Goal: Find specific page/section: Find specific page/section

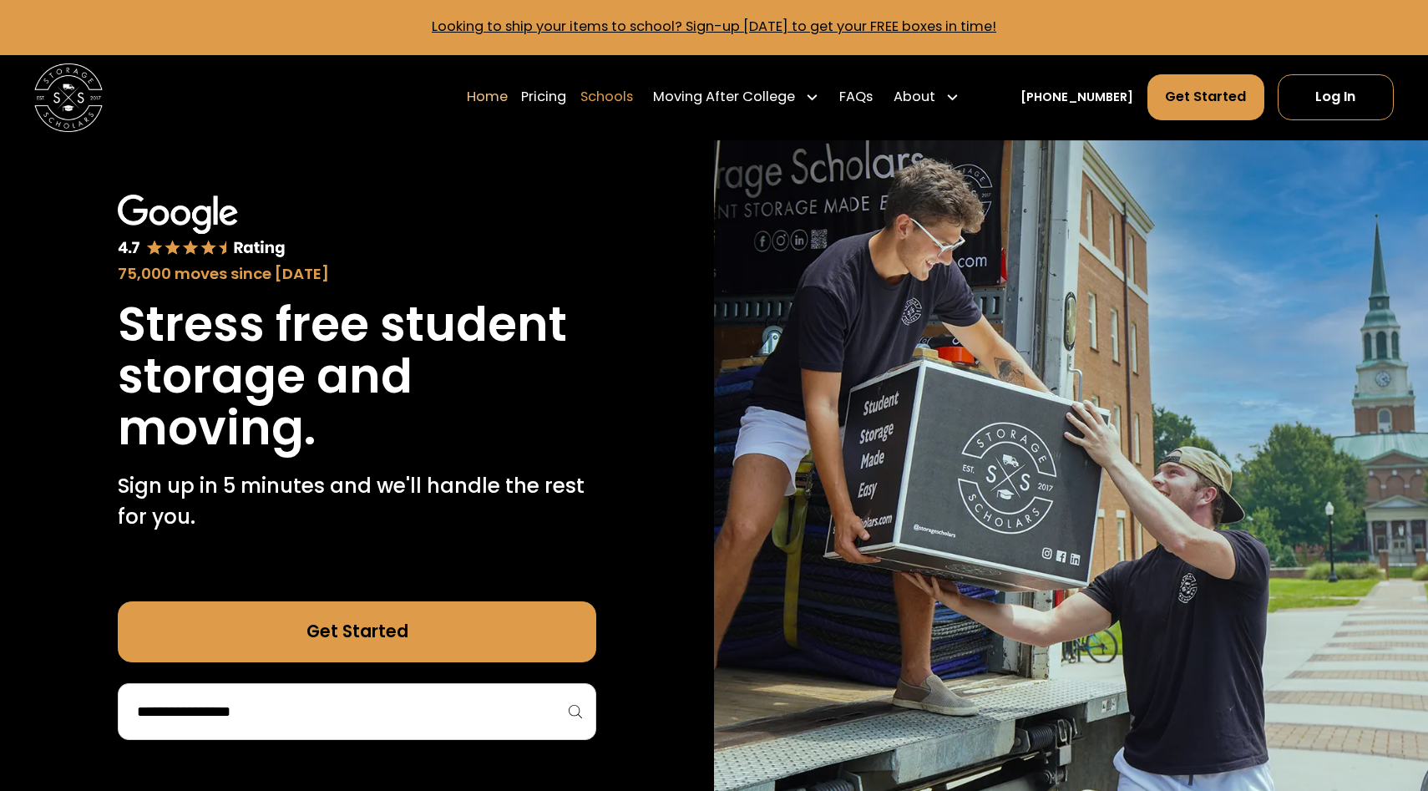
click at [633, 95] on link "Schools" at bounding box center [606, 97] width 53 height 48
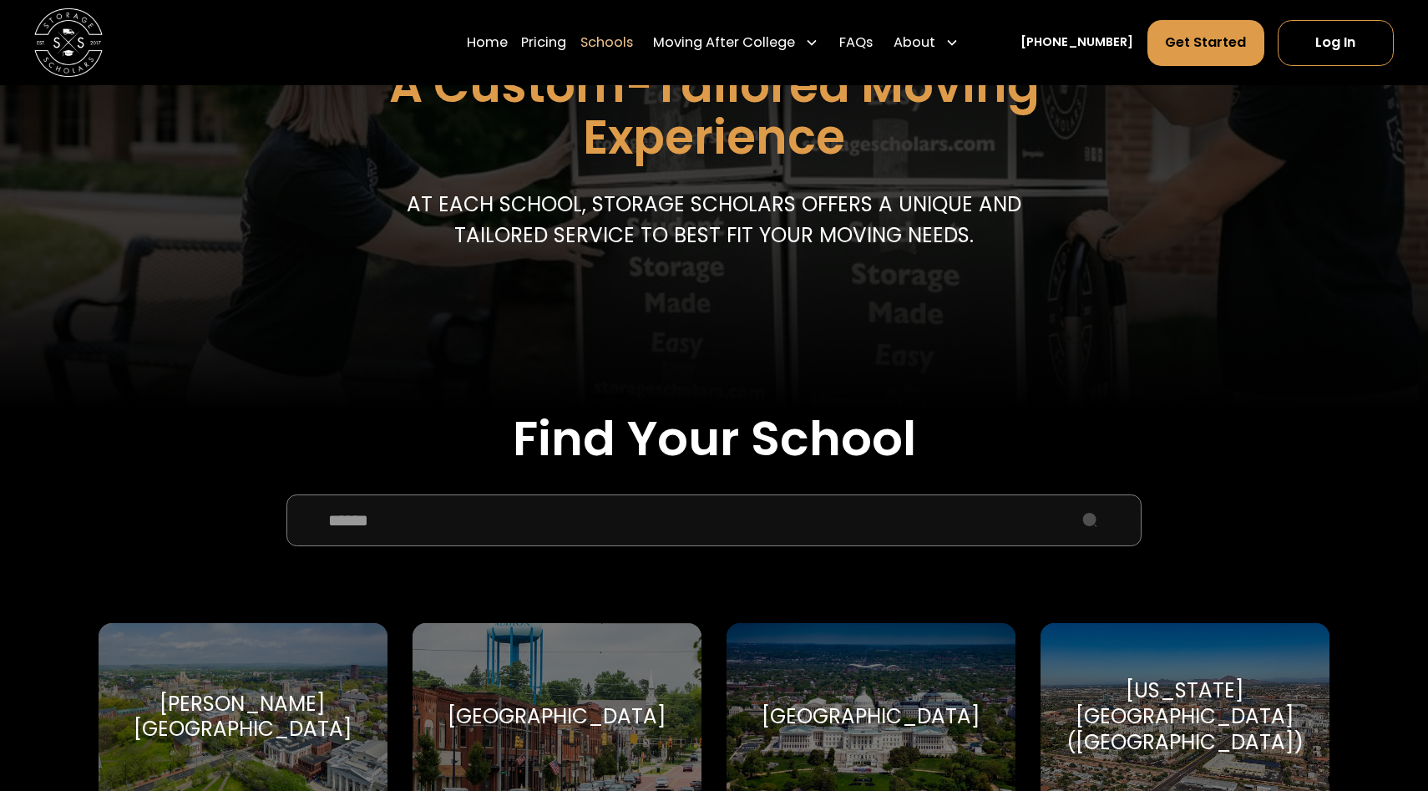
scroll to position [289, 0]
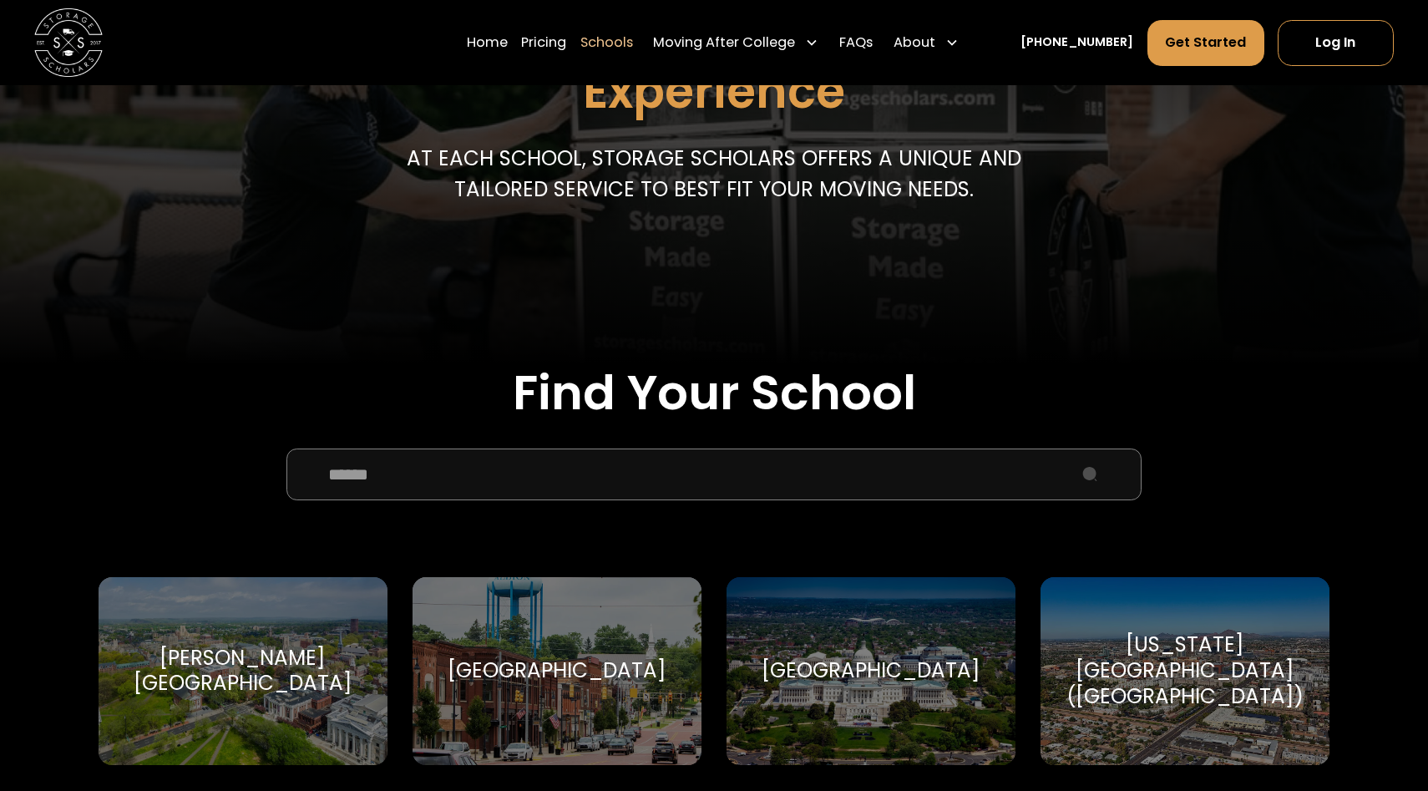
click at [598, 470] on input "School Select Form" at bounding box center [713, 473] width 854 height 51
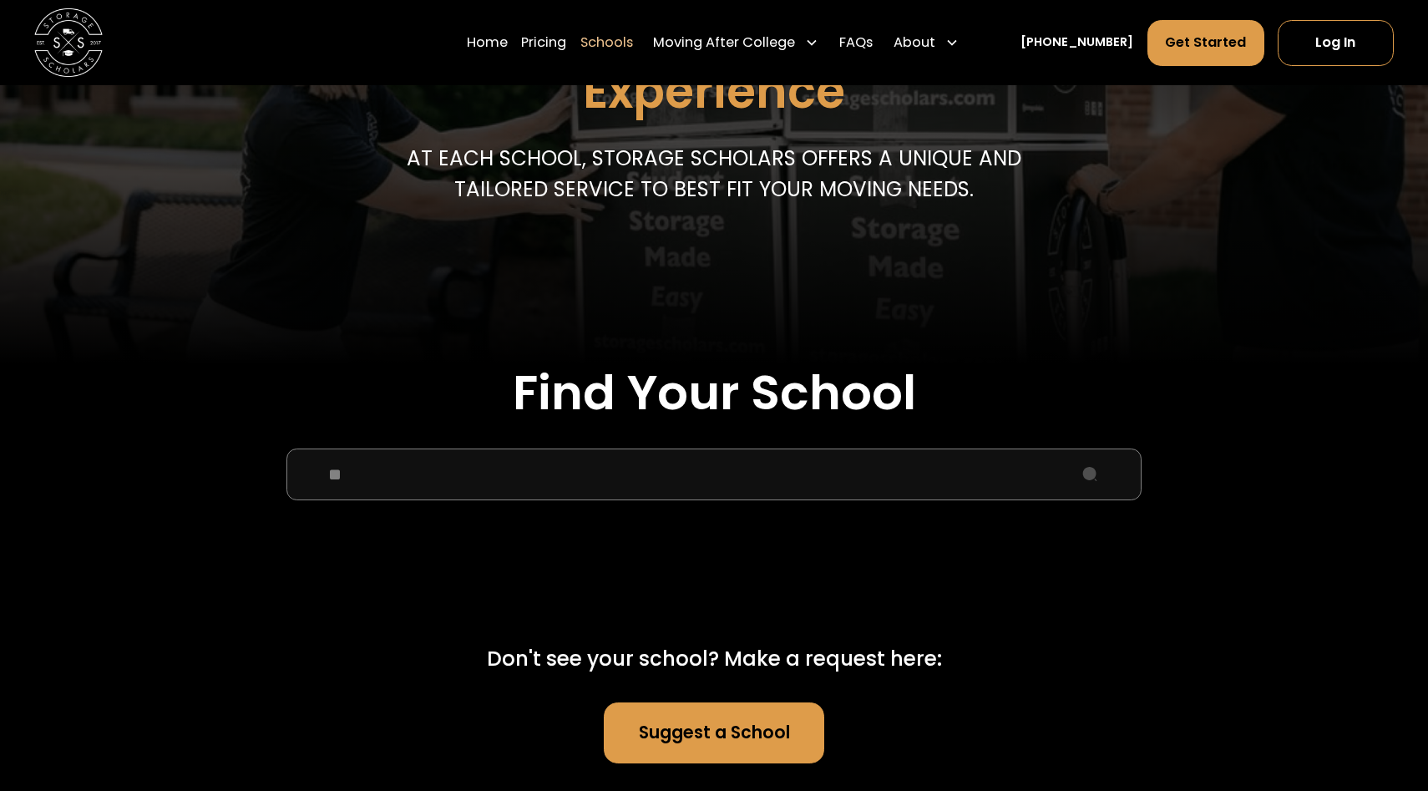
type input "*"
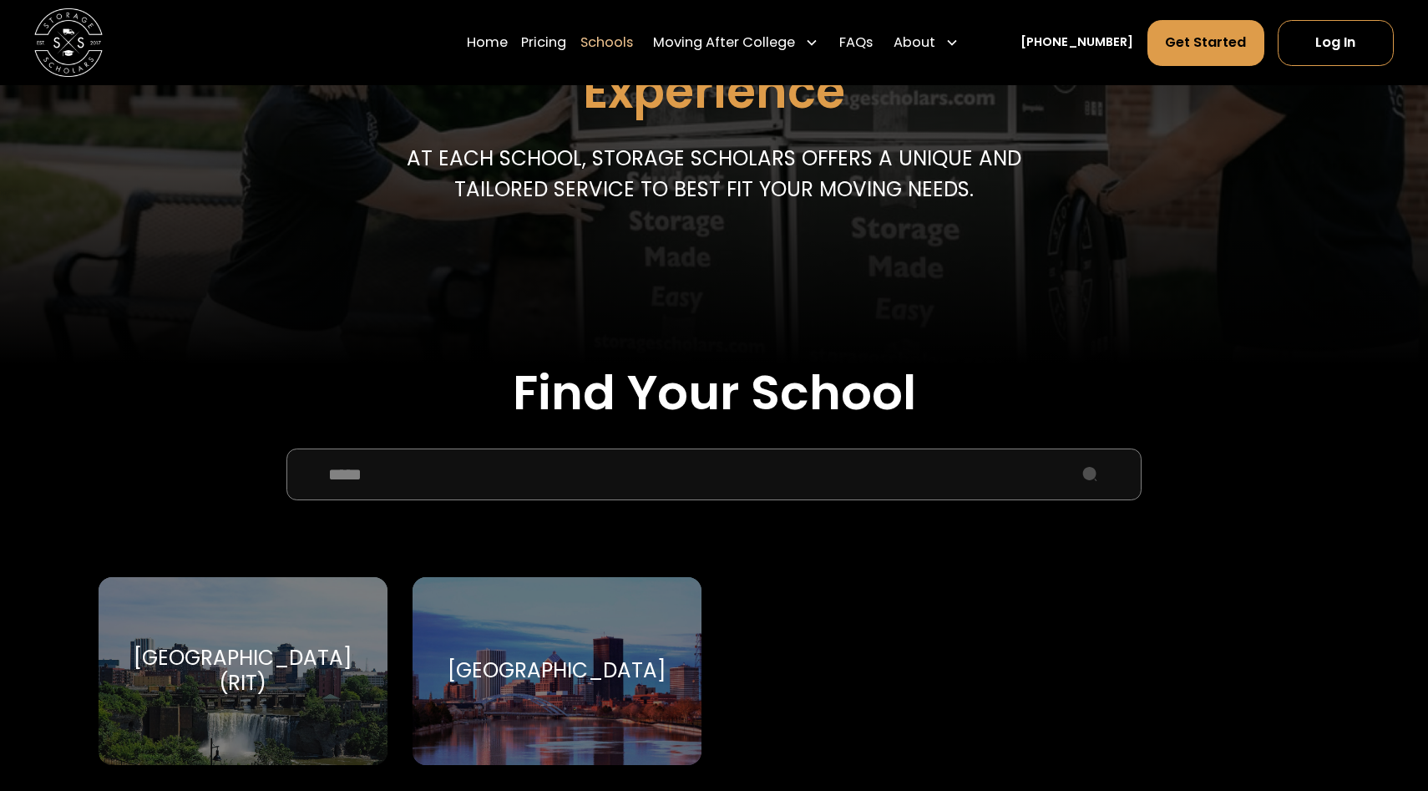
type input "*****"
click at [275, 657] on div "[GEOGRAPHIC_DATA] (RIT)" at bounding box center [242, 670] width 247 height 51
click at [260, 726] on div "Rochester Institute of Technology (RIT) Rochester Institute of Technology" at bounding box center [243, 671] width 288 height 188
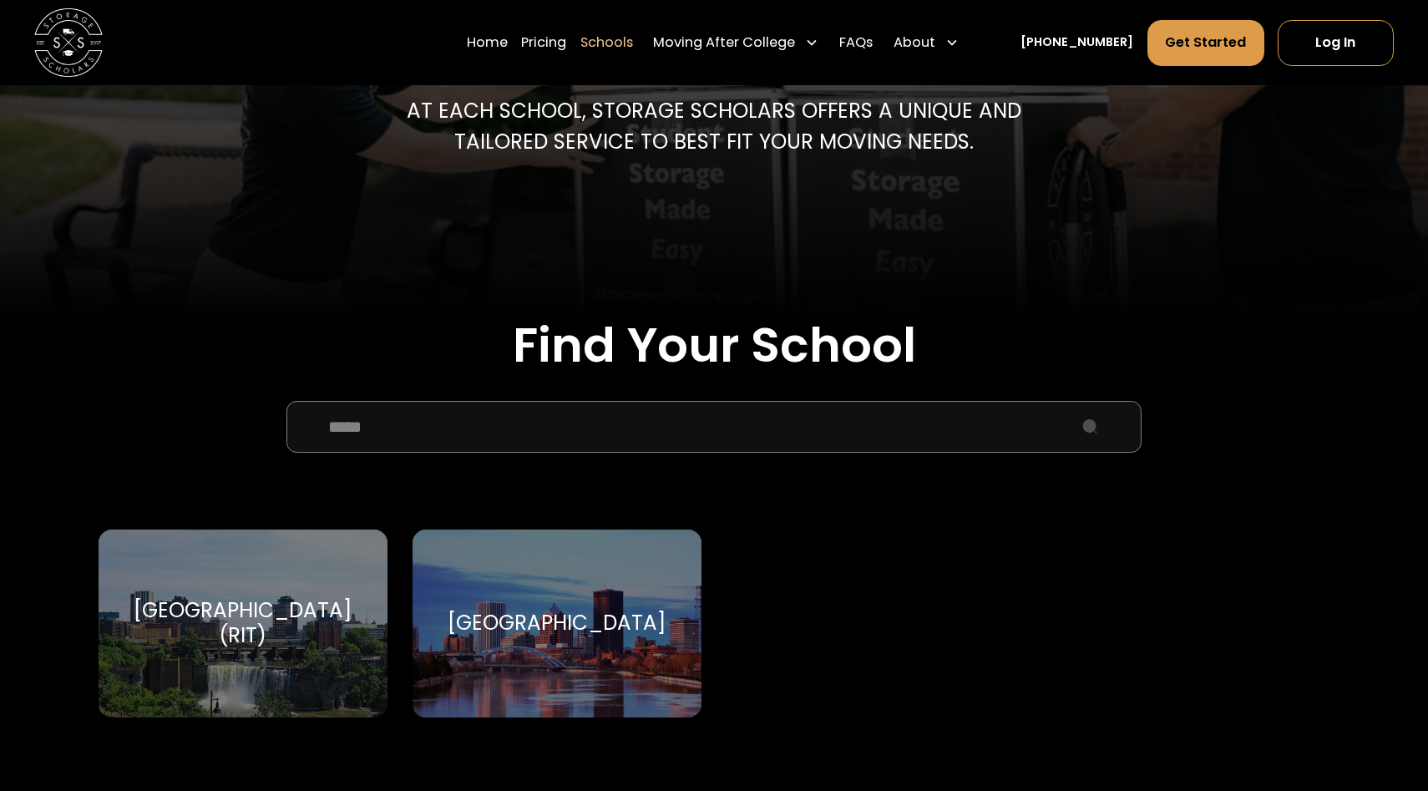
scroll to position [368, 0]
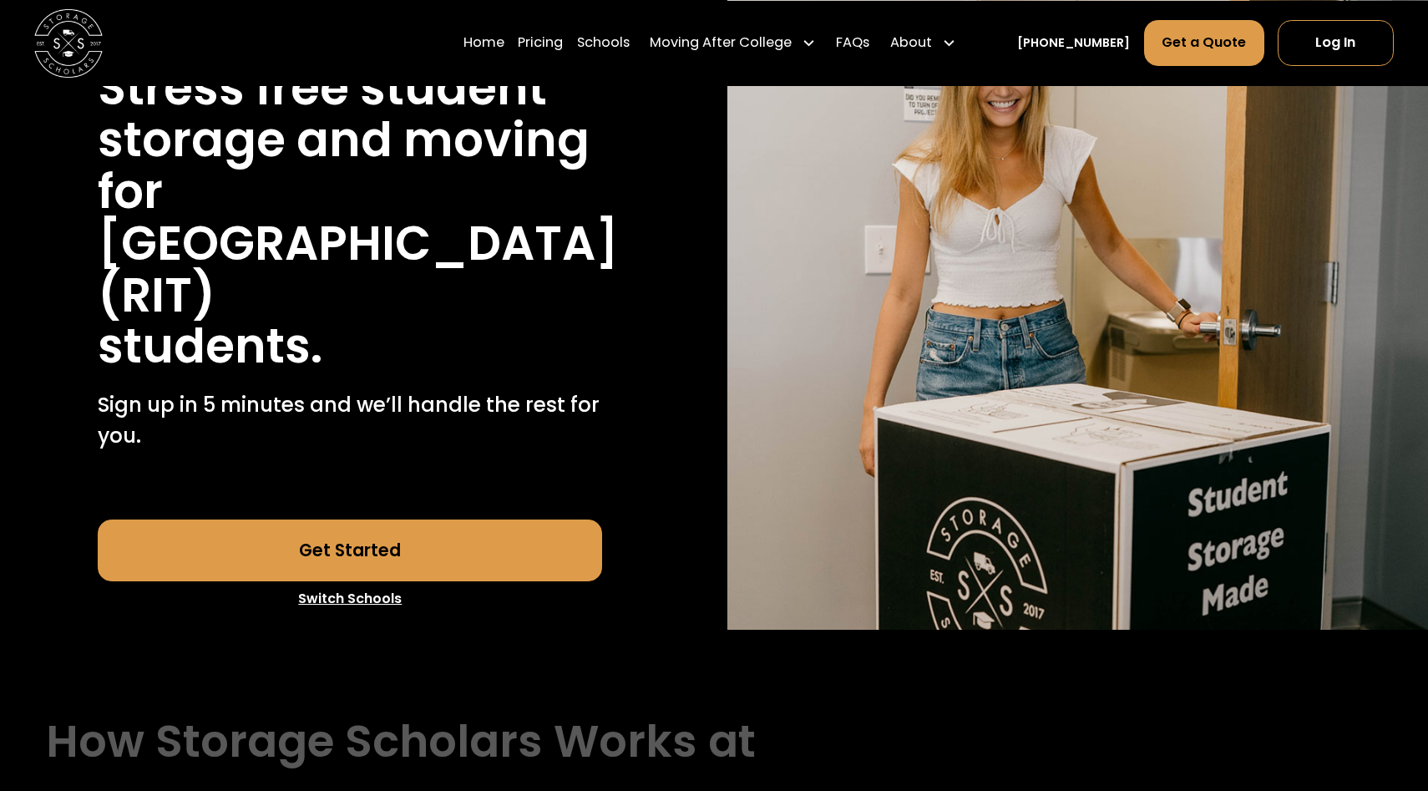
scroll to position [225, 0]
